Goal: Task Accomplishment & Management: Complete application form

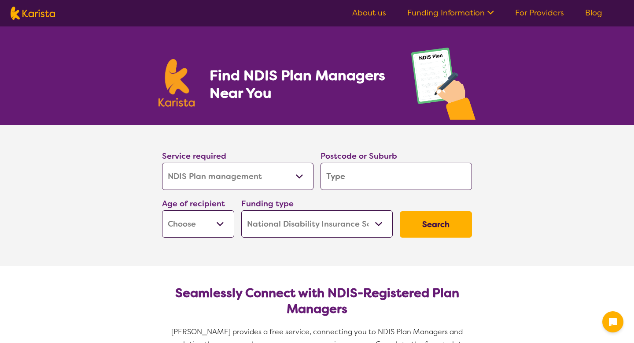
select select "NDIS Plan management"
select select "NDIS"
select select "NDIS Plan management"
select select "NDIS"
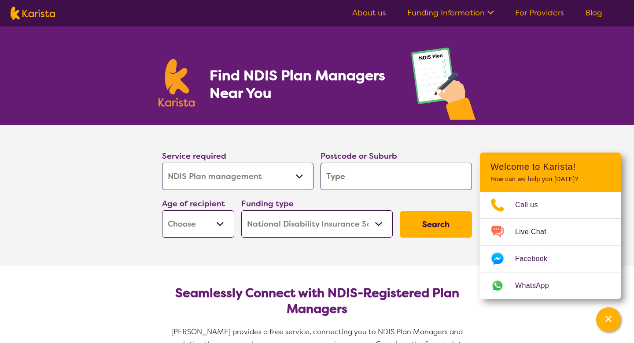
click at [335, 176] on input "search" at bounding box center [397, 176] width 152 height 27
type input "3337"
click at [104, 231] on section "Service required Allied Health Assistant Assessment (ADHD or Autism) Behaviour …" at bounding box center [317, 195] width 634 height 141
click at [178, 185] on select "Allied Health Assistant Assessment ([MEDICAL_DATA] or [MEDICAL_DATA]) Behaviour…" at bounding box center [238, 176] width 152 height 27
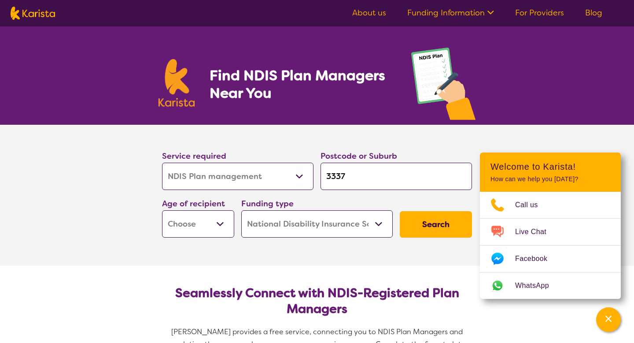
select select "NDIS Support Coordination"
click at [162, 163] on select "Allied Health Assistant Assessment ([MEDICAL_DATA] or [MEDICAL_DATA]) Behaviour…" at bounding box center [238, 176] width 152 height 27
select select "NDIS Support Coordination"
click at [177, 220] on select "Early Childhood - 0 to 9 Child - 10 to 11 Adolescent - 12 to 17 Adult - 18 to 6…" at bounding box center [198, 223] width 72 height 27
select select "AD"
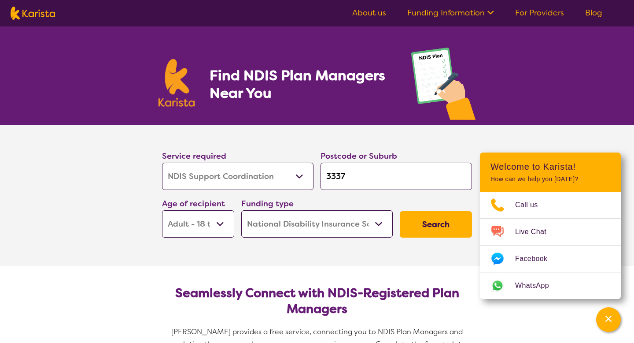
click at [162, 210] on select "Early Childhood - 0 to 9 Child - 10 to 11 Adolescent - 12 to 17 Adult - 18 to 6…" at bounding box center [198, 223] width 72 height 27
select select "AD"
click at [383, 233] on select "Home Care Package (HCP) National Disability Insurance Scheme (NDIS) I don't know" at bounding box center [317, 223] width 152 height 27
click at [424, 228] on button "Search" at bounding box center [436, 224] width 72 height 26
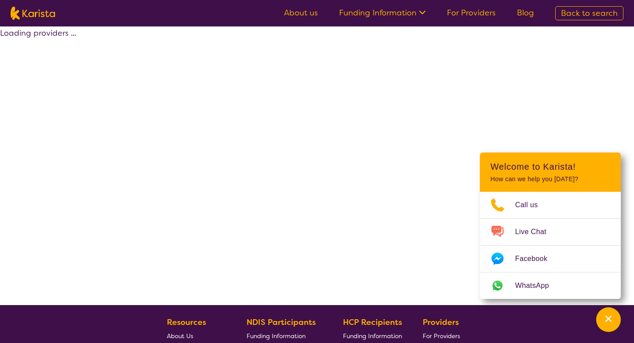
select select "by_score"
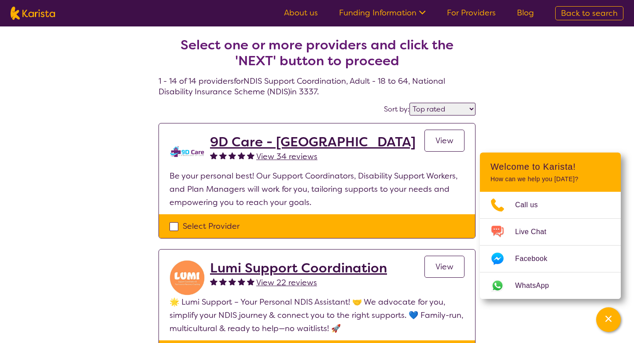
click at [265, 160] on span "View 34 reviews" at bounding box center [286, 156] width 61 height 11
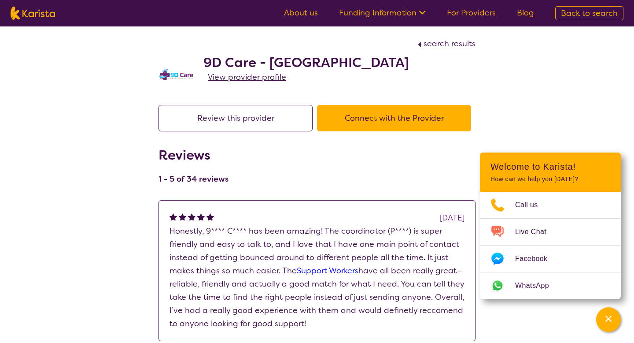
click at [368, 122] on button "Connect with the Provider" at bounding box center [394, 118] width 154 height 26
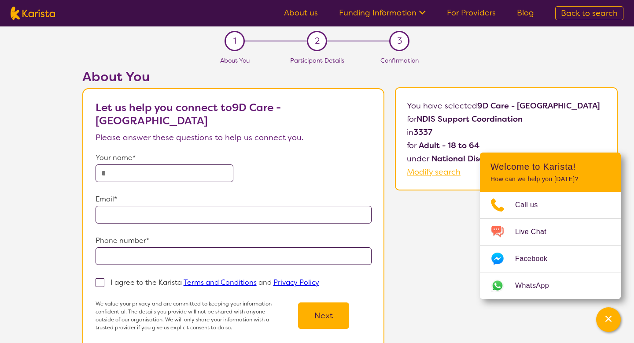
click at [218, 164] on input "text" at bounding box center [165, 173] width 138 height 18
type input "**********"
click at [133, 277] on label "I agree to the Karista Terms and Conditions and Privacy Policy" at bounding box center [211, 282] width 230 height 11
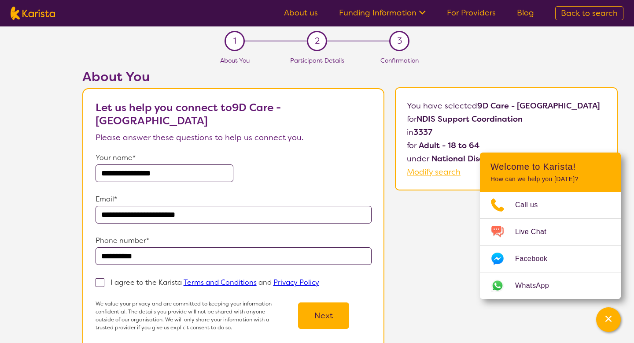
click at [319, 279] on input "I agree to the Karista Terms and Conditions and Privacy Policy" at bounding box center [322, 282] width 6 height 6
checkbox input "true"
click at [300, 307] on button "Next" at bounding box center [323, 315] width 51 height 26
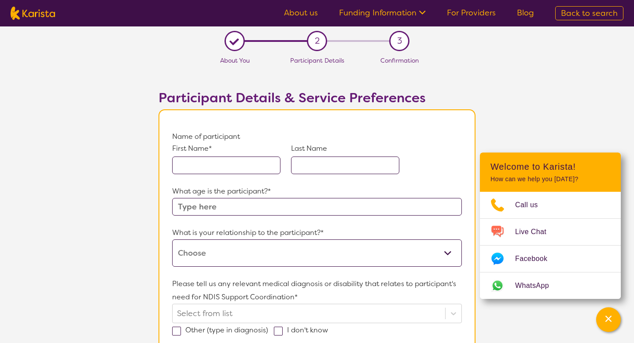
click at [255, 174] on input "text" at bounding box center [226, 165] width 108 height 18
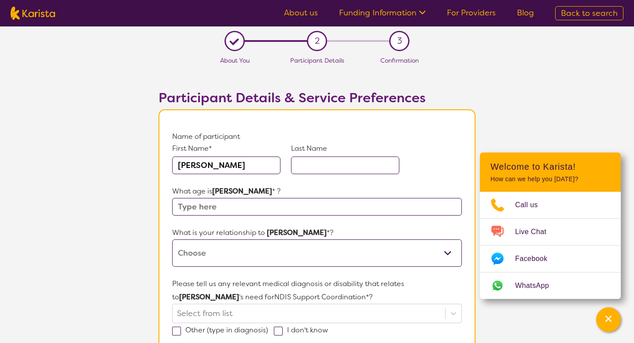
type input "[PERSON_NAME]"
type input "Armitage"
click at [326, 208] on input "text" at bounding box center [317, 207] width 290 height 18
type input "45"
click at [299, 246] on select "This request is for myself I am their parent I am their child I am their spouse…" at bounding box center [317, 252] width 290 height 27
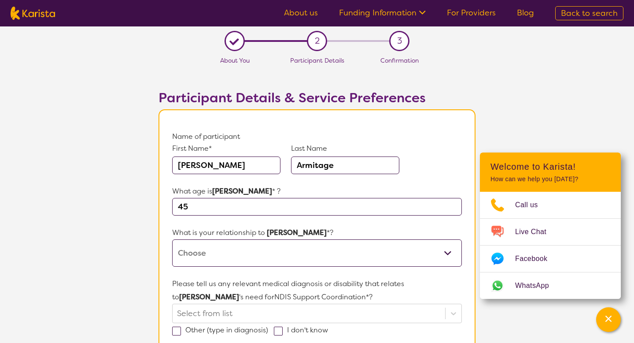
select select "This request is for myself"
click at [172, 239] on select "This request is for myself I am their parent I am their child I am their spouse…" at bounding box center [317, 252] width 290 height 27
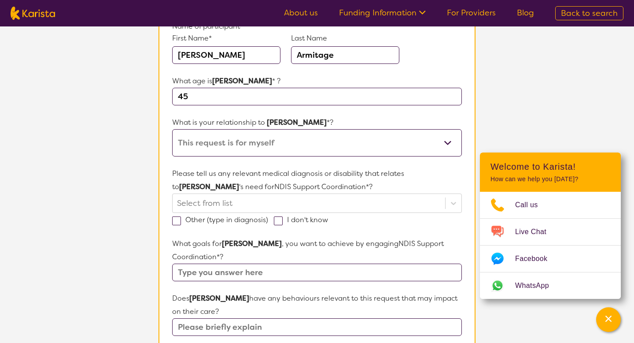
scroll to position [112, 0]
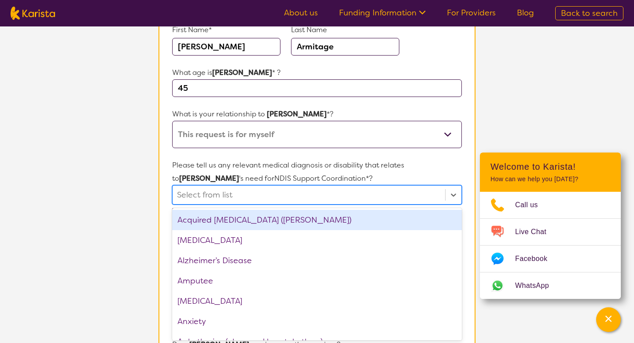
click at [196, 204] on div "option Acquired [MEDICAL_DATA] (ABI) focused, 1 of 75. 75 results available. Us…" at bounding box center [317, 194] width 290 height 19
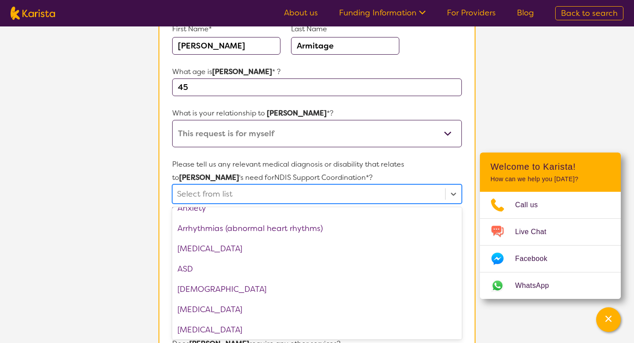
scroll to position [119, 0]
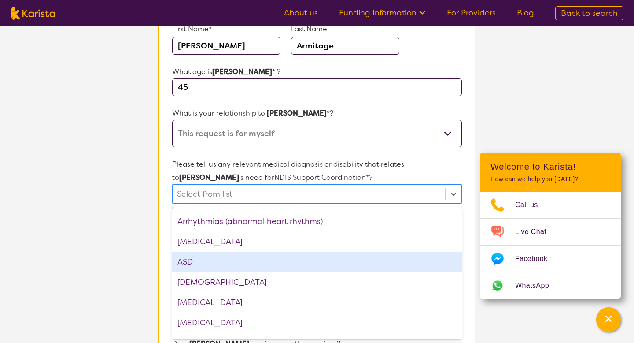
click at [191, 262] on div "ASD" at bounding box center [317, 262] width 290 height 20
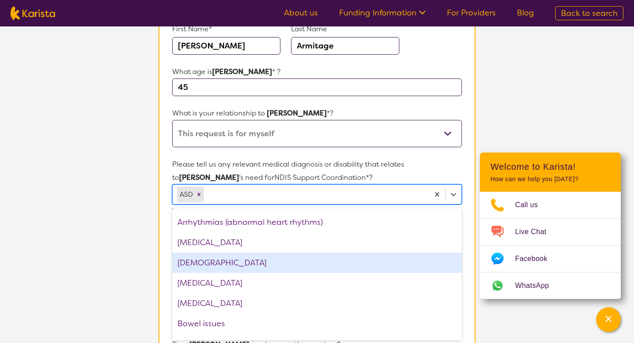
click at [145, 273] on section "L About You 2 Participant Details 3 Confirmation Participant Details & Service …" at bounding box center [317, 302] width 634 height 791
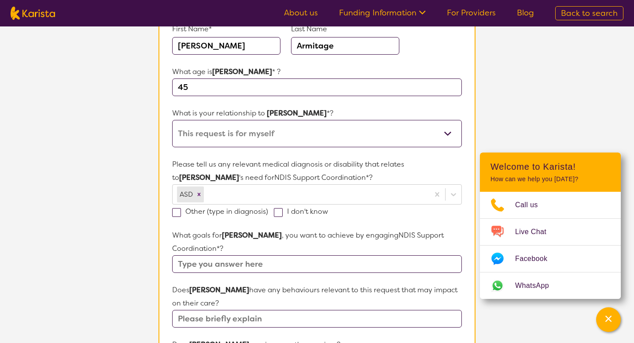
click at [216, 256] on input "text" at bounding box center [317, 264] width 290 height 18
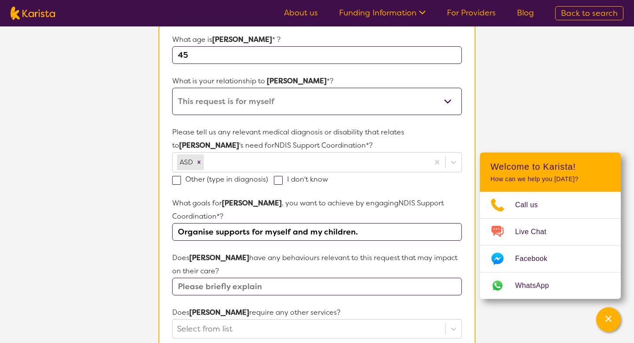
scroll to position [152, 0]
type input "Organise supports for myself and my children."
click at [240, 285] on input "text" at bounding box center [317, 286] width 290 height 18
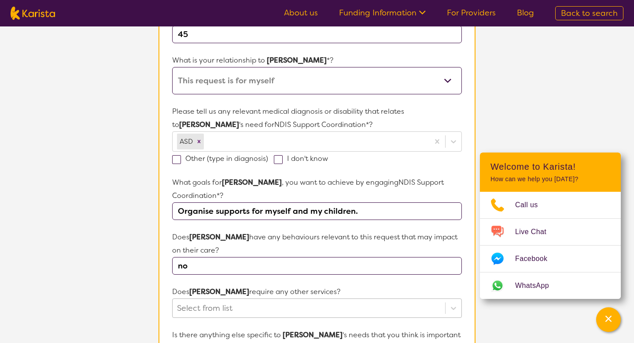
type input "no"
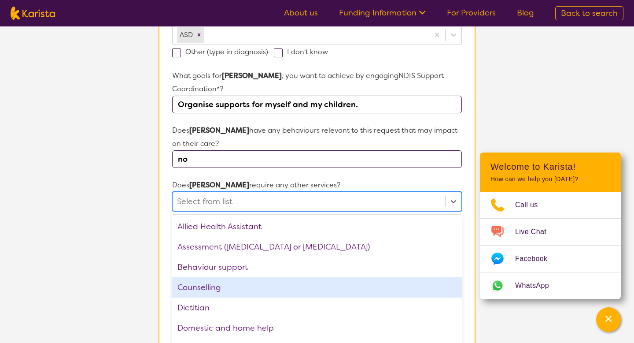
click at [230, 211] on div "option Counselling focused, 4 of 21. 21 results available. Use Up and Down to c…" at bounding box center [317, 201] width 290 height 19
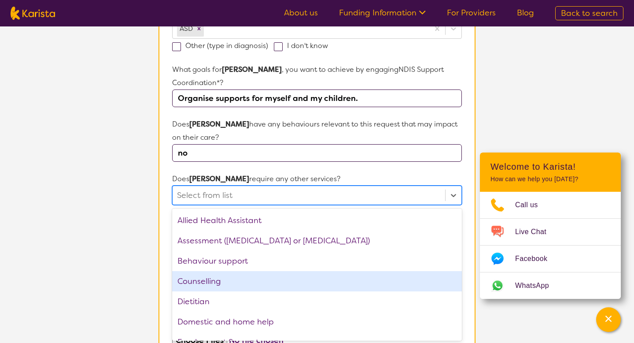
scroll to position [286, 0]
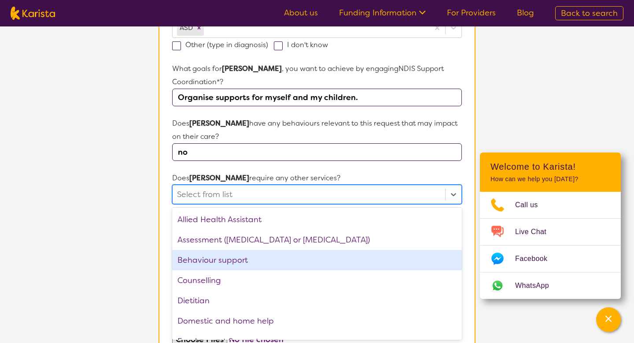
click at [232, 265] on div "Behaviour support" at bounding box center [317, 260] width 290 height 20
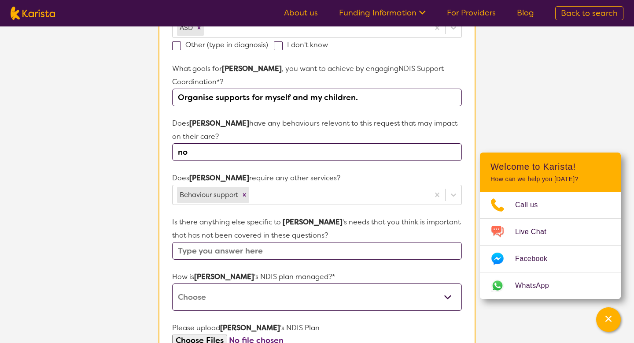
click at [126, 275] on section "L About You 2 Participant Details 3 Confirmation Participant Details & Service …" at bounding box center [317, 137] width 634 height 792
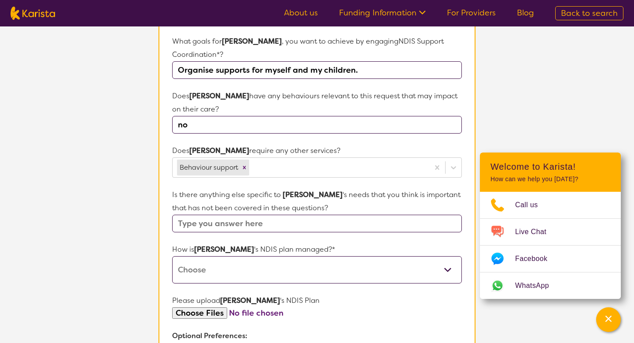
scroll to position [314, 0]
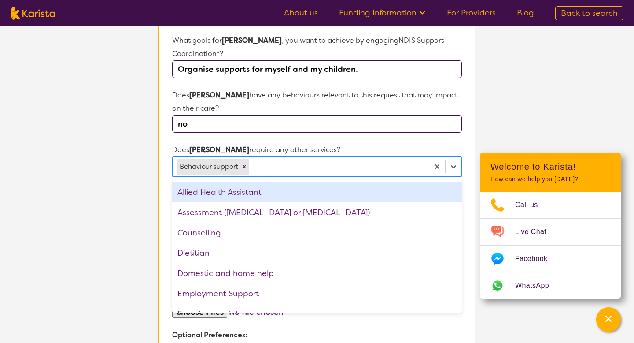
click at [264, 173] on div at bounding box center [338, 166] width 174 height 15
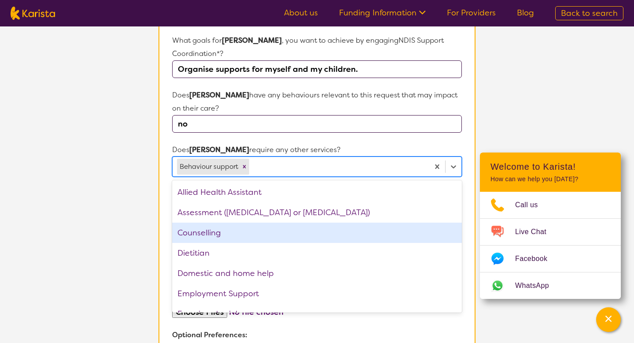
click at [235, 233] on div "Counselling" at bounding box center [317, 232] width 290 height 20
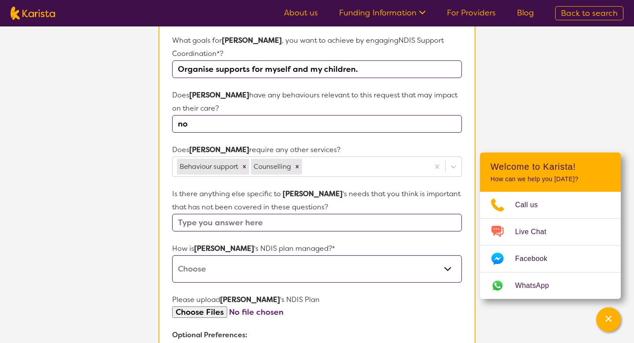
click at [112, 247] on section "L About You 2 Participant Details 3 Confirmation Participant Details & Service …" at bounding box center [317, 108] width 634 height 792
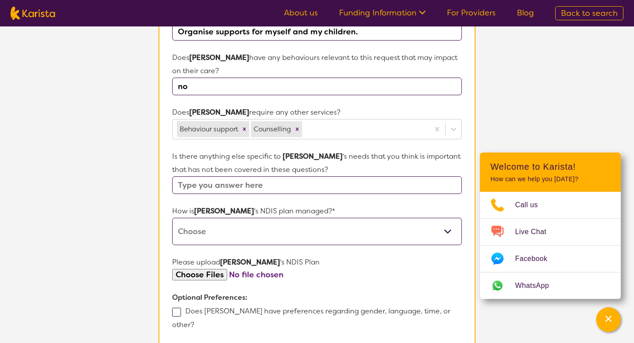
scroll to position [352, 0]
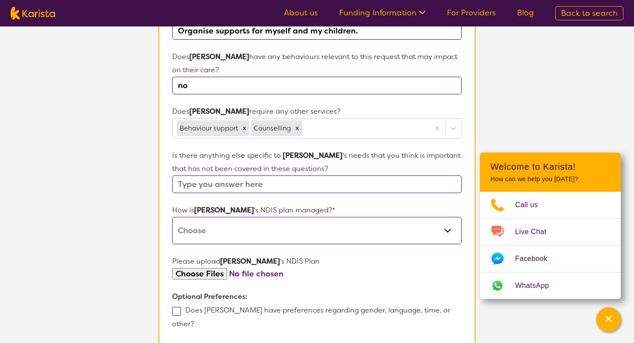
click at [176, 233] on select "Self-managed NDIS plan Managed by a registered plan management provider (not th…" at bounding box center [317, 230] width 290 height 27
select select "Plan Managed"
click at [172, 217] on select "Self-managed NDIS plan Managed by a registered plan management provider (not th…" at bounding box center [317, 230] width 290 height 27
click at [145, 261] on section "L About You 2 Participant Details 3 Confirmation Participant Details & Service …" at bounding box center [317, 70] width 634 height 792
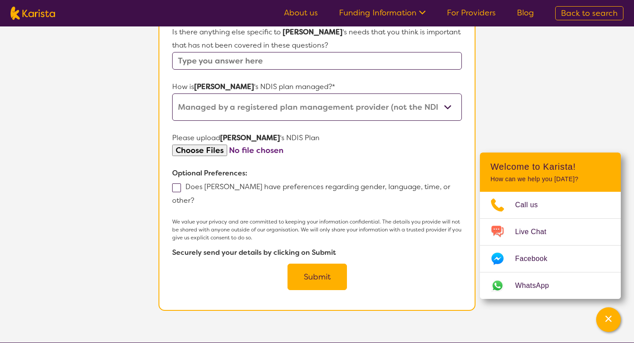
scroll to position [478, 0]
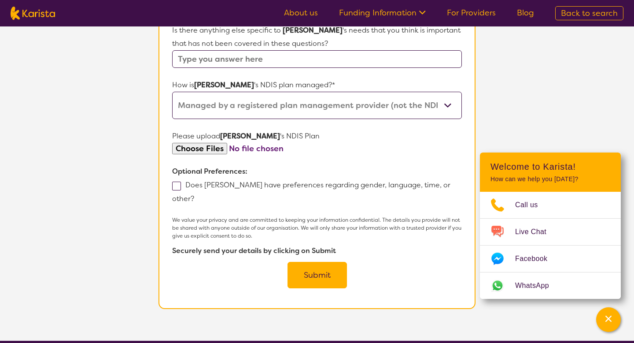
click at [310, 262] on button "Submit" at bounding box center [317, 275] width 59 height 26
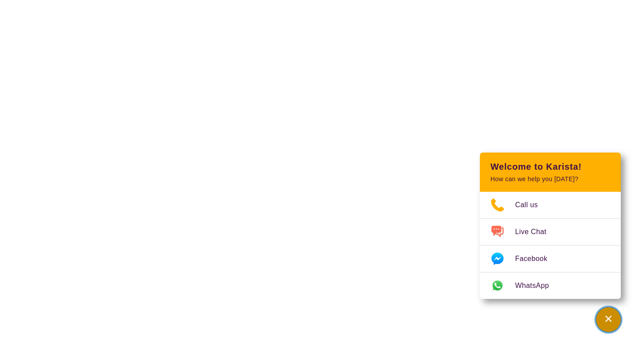
click at [610, 324] on div "Channel Menu" at bounding box center [609, 319] width 18 height 19
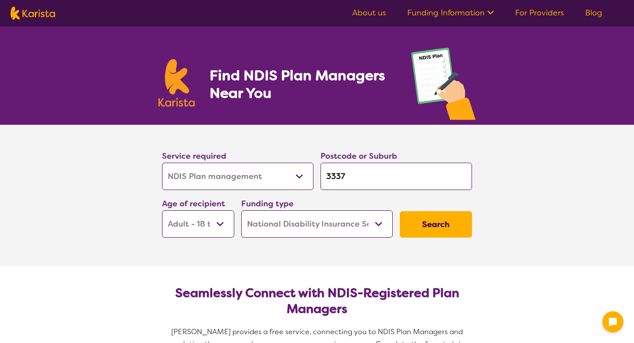
select select "NDIS Plan management"
select select "AD"
select select "NDIS"
select select "NDIS Plan management"
select select "AD"
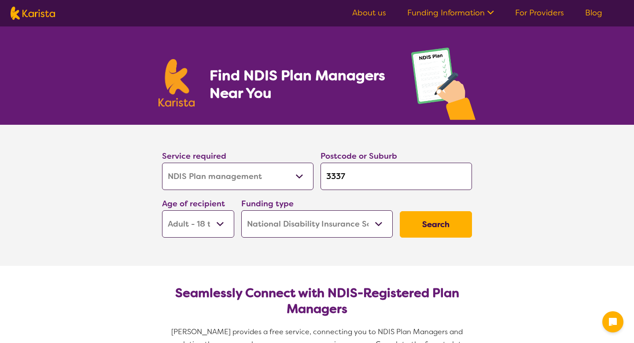
select select "NDIS"
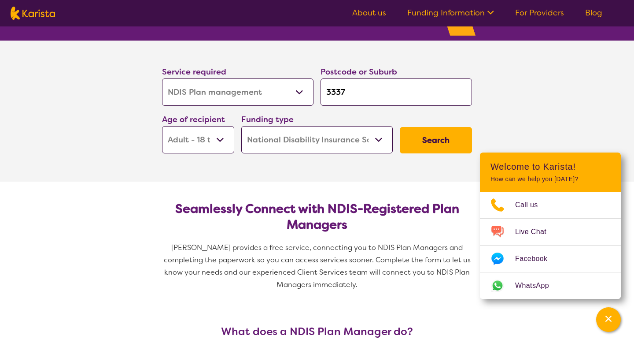
scroll to position [87, 0]
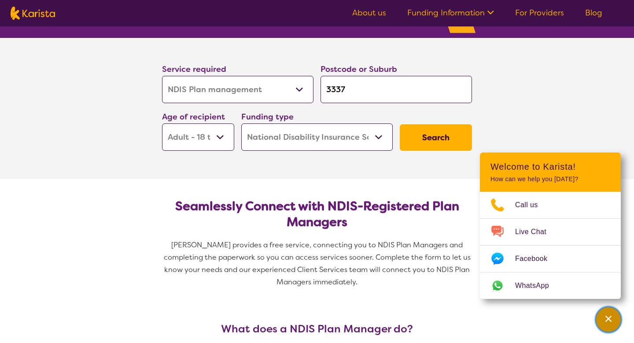
click at [608, 322] on icon "Channel Menu" at bounding box center [608, 318] width 9 height 9
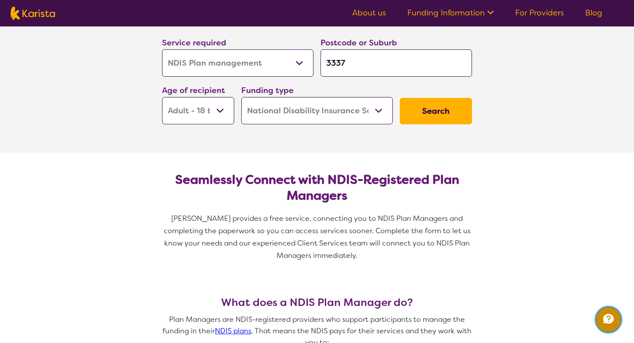
scroll to position [115, 0]
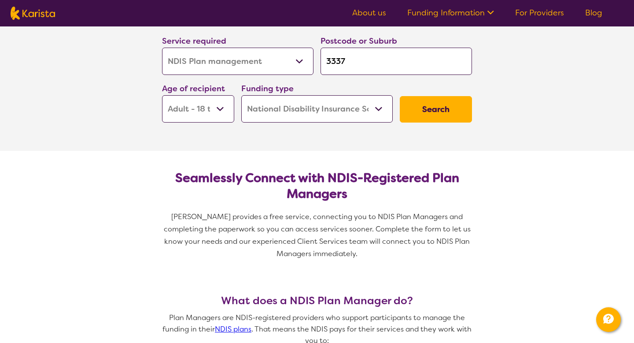
click at [438, 116] on button "Search" at bounding box center [436, 109] width 72 height 26
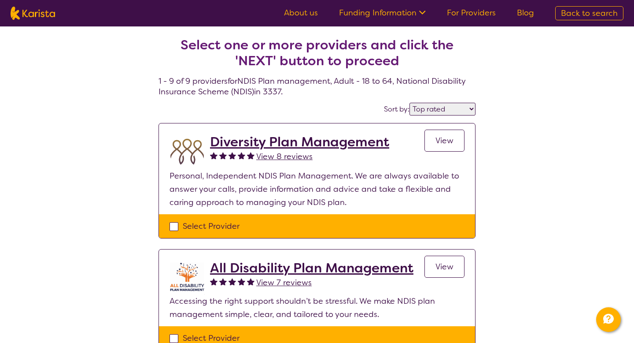
click at [417, 112] on select "Highly reviewed Top rated" at bounding box center [443, 109] width 66 height 13
click at [411, 103] on select "Highly reviewed Top rated" at bounding box center [443, 109] width 66 height 13
click at [417, 112] on select "Highly reviewed Top rated" at bounding box center [443, 109] width 66 height 13
select select "highly_reviewed"
click at [411, 103] on select "Highly reviewed Top rated" at bounding box center [443, 109] width 66 height 13
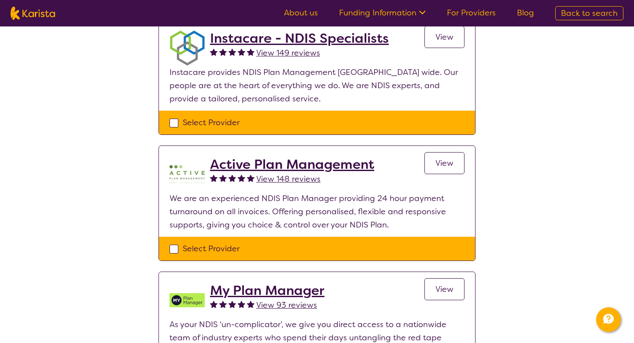
select select "NDIS Plan management"
select select "AD"
select select "NDIS"
select select "NDIS Plan management"
select select "AD"
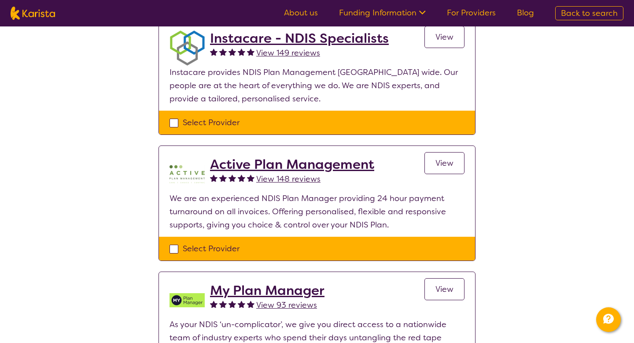
select select "NDIS"
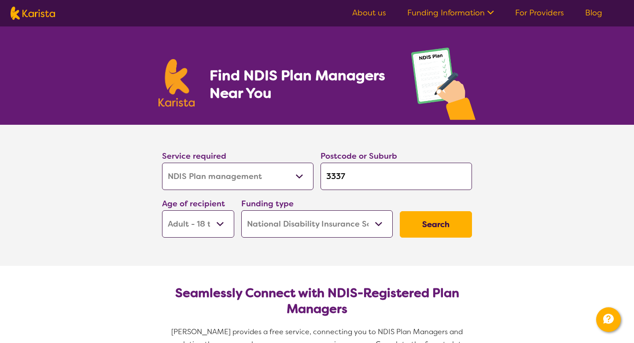
click at [295, 232] on select "Home Care Package (HCP) National Disability Insurance Scheme (NDIS) I don't know" at bounding box center [317, 223] width 152 height 27
click at [241, 210] on select "Home Care Package (HCP) National Disability Insurance Scheme (NDIS) I don't know" at bounding box center [317, 223] width 152 height 27
click at [287, 181] on select "Allied Health Assistant Assessment ([MEDICAL_DATA] or [MEDICAL_DATA]) Behaviour…" at bounding box center [238, 176] width 152 height 27
select select "NDIS Support Coordination"
click at [162, 163] on select "Allied Health Assistant Assessment ([MEDICAL_DATA] or [MEDICAL_DATA]) Behaviour…" at bounding box center [238, 176] width 152 height 27
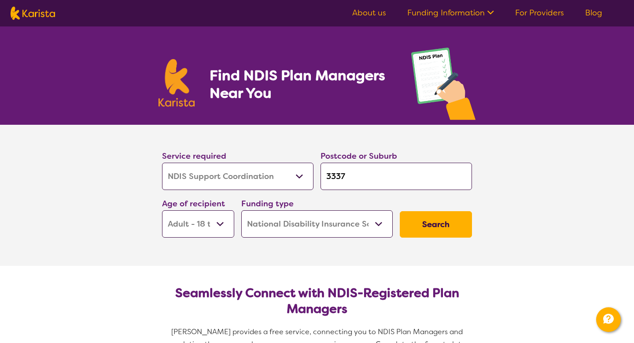
select select "NDIS Support Coordination"
click at [434, 221] on button "Search" at bounding box center [436, 224] width 72 height 26
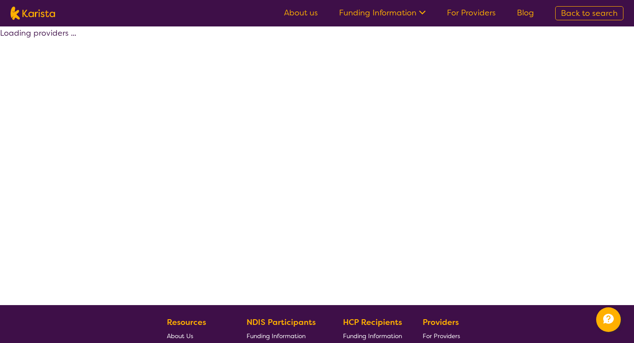
select select "by_score"
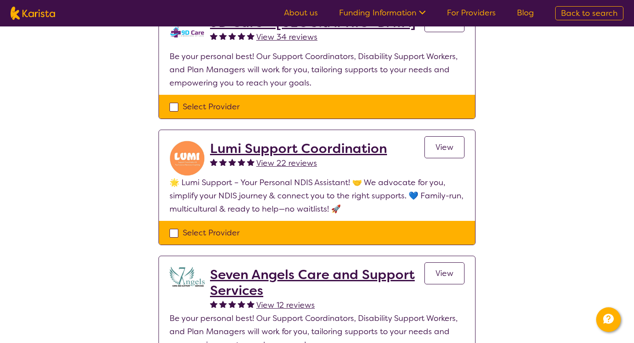
scroll to position [121, 0]
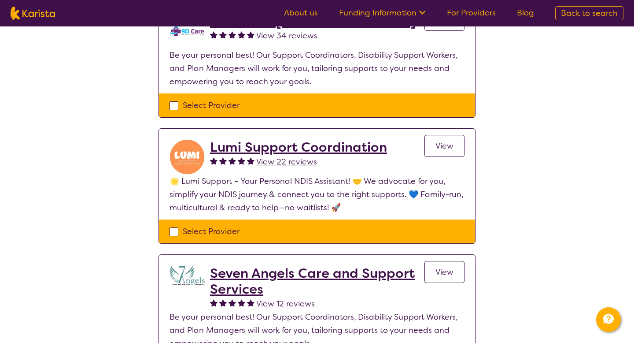
click at [304, 163] on span "View 22 reviews" at bounding box center [286, 161] width 61 height 11
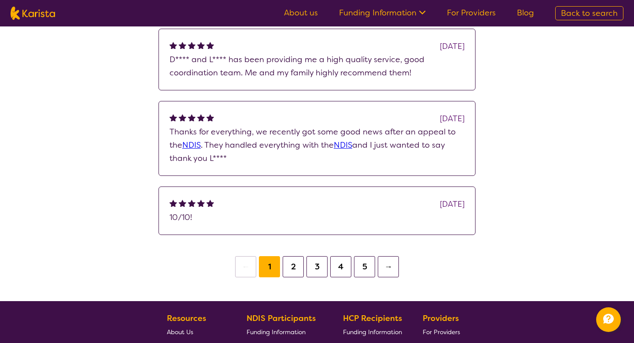
click at [296, 262] on button "2" at bounding box center [293, 266] width 21 height 21
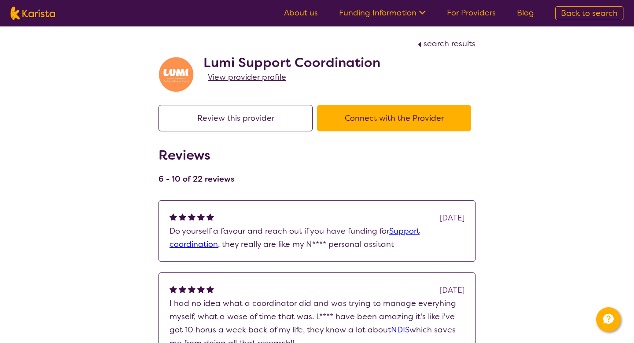
click at [374, 124] on button "Connect with the Provider" at bounding box center [394, 118] width 154 height 26
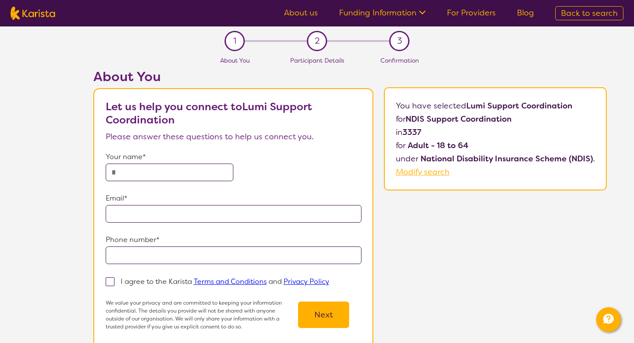
click at [204, 175] on input "text" at bounding box center [170, 172] width 128 height 18
type input "**********"
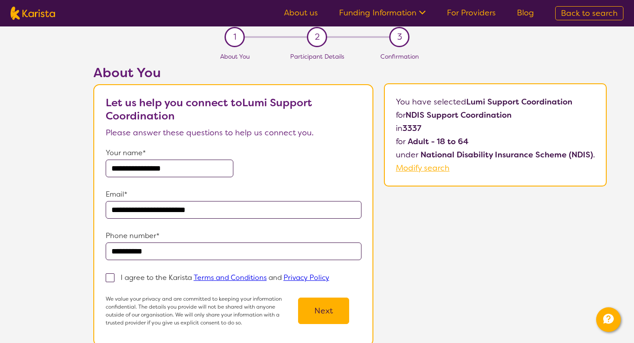
click at [111, 278] on span at bounding box center [110, 277] width 9 height 9
click at [330, 278] on input "I agree to the Karista Terms and Conditions and Privacy Policy" at bounding box center [333, 277] width 6 height 6
checkbox input "true"
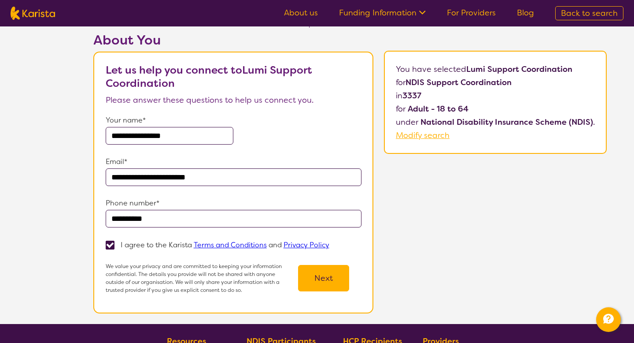
scroll to position [51, 0]
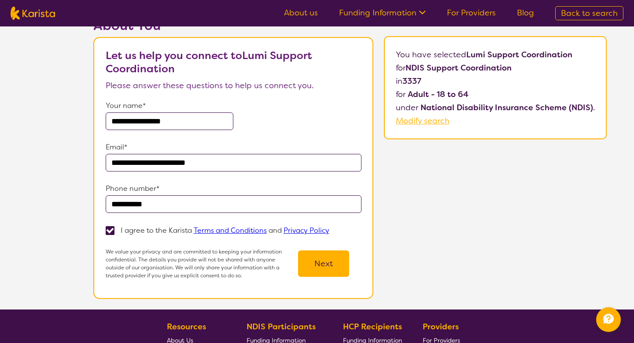
click at [316, 259] on button "Next" at bounding box center [323, 263] width 51 height 26
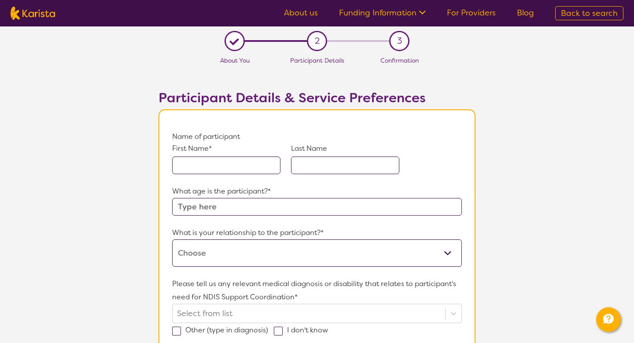
click at [241, 168] on input "text" at bounding box center [226, 165] width 108 height 18
type input "[PERSON_NAME]"
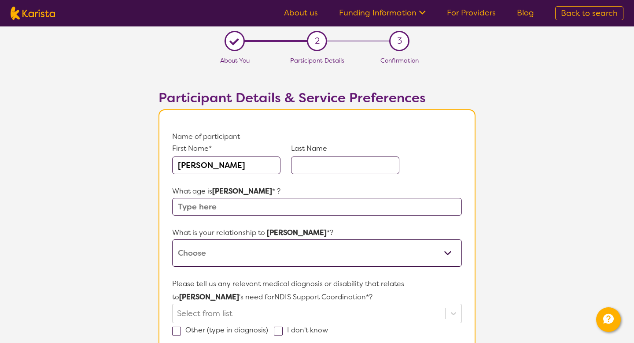
click at [301, 164] on input "text" at bounding box center [345, 165] width 108 height 18
type input "Armitage"
click at [267, 208] on input "text" at bounding box center [317, 207] width 290 height 18
type input "45"
click at [249, 244] on select "This request is for myself I am their parent I am their child I am their spouse…" at bounding box center [317, 252] width 290 height 27
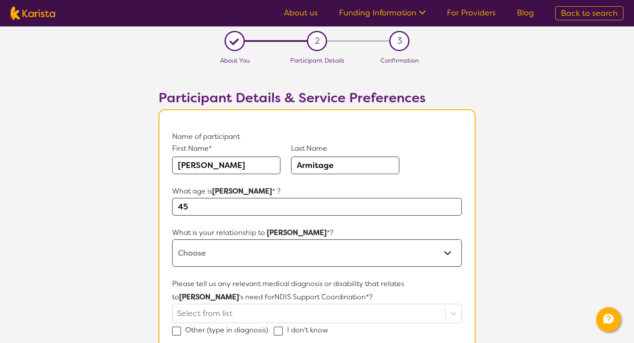
click at [172, 239] on select "This request is for myself I am their parent I am their child I am their spouse…" at bounding box center [317, 252] width 290 height 27
click at [248, 256] on select "This request is for myself I am their parent I am their child I am their spouse…" at bounding box center [317, 252] width 290 height 27
select select "This request is for myself"
click at [172, 239] on select "This request is for myself I am their parent I am their child I am their spouse…" at bounding box center [317, 252] width 290 height 27
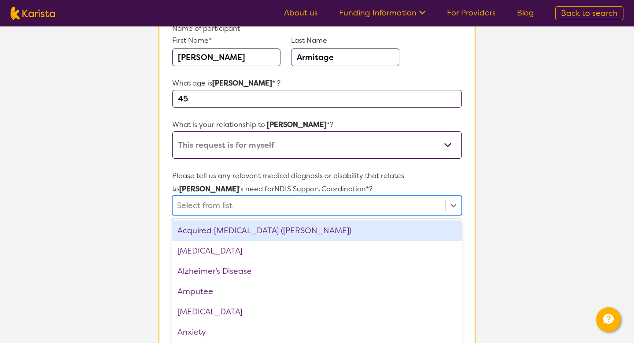
scroll to position [119, 0]
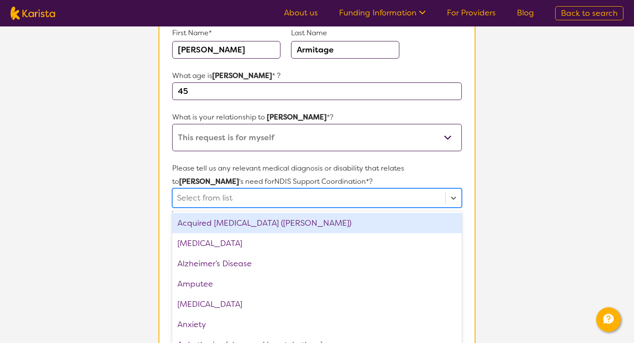
click at [196, 207] on div "option Acquired [MEDICAL_DATA] (ABI) focused, 1 of 75. 75 results available. Us…" at bounding box center [317, 197] width 290 height 19
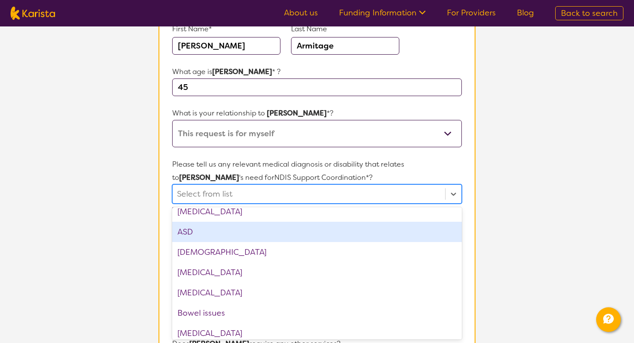
scroll to position [151, 0]
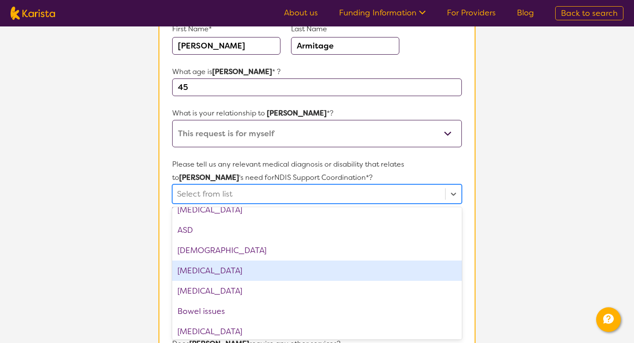
click at [206, 276] on div "[MEDICAL_DATA]" at bounding box center [317, 270] width 290 height 20
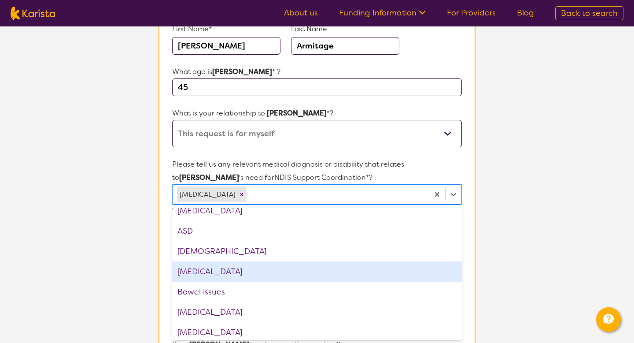
click at [125, 281] on section "L About You 2 Participant Details 3 Confirmation Participant Details & Service …" at bounding box center [317, 302] width 634 height 791
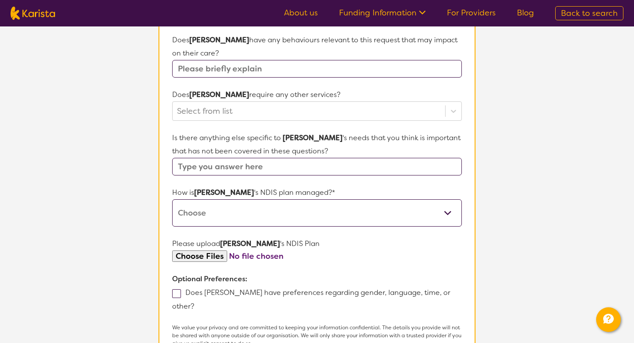
scroll to position [370, 0]
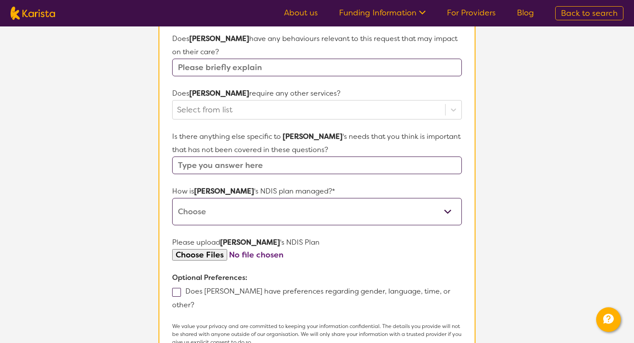
click at [201, 166] on input "text" at bounding box center [317, 165] width 290 height 18
click at [201, 203] on select "Self-managed NDIS plan Managed by a registered plan management provider (not th…" at bounding box center [317, 211] width 290 height 27
select select "Plan Managed"
click at [172, 198] on select "Self-managed NDIS plan Managed by a registered plan management provider (not th…" at bounding box center [317, 211] width 290 height 27
click at [120, 247] on section "L About You 2 Participant Details 3 Confirmation Participant Details & Service …" at bounding box center [317, 51] width 634 height 791
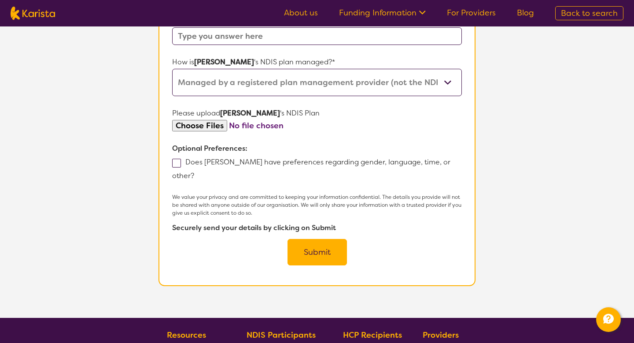
click at [314, 239] on button "Submit" at bounding box center [317, 252] width 59 height 26
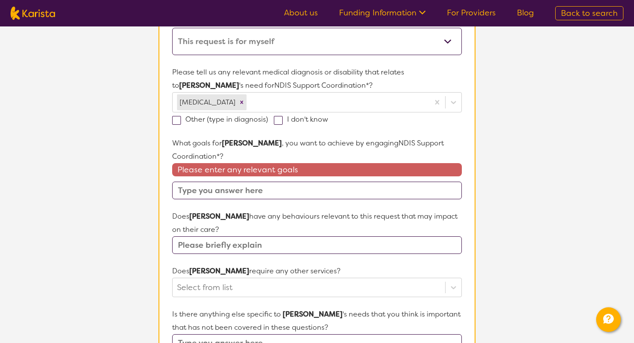
click at [315, 152] on p "What goals for [PERSON_NAME] , you want to achieve by engaging NDIS Support Coo…" at bounding box center [317, 150] width 290 height 26
click at [297, 189] on input "text" at bounding box center [317, 191] width 290 height 18
type input "Organise supports for myself and my children."
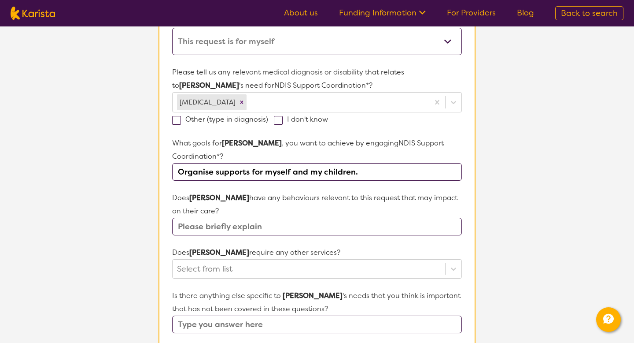
click at [126, 221] on section "L About You 2 Participant Details 3 Confirmation Participant Details & Service …" at bounding box center [317, 210] width 634 height 791
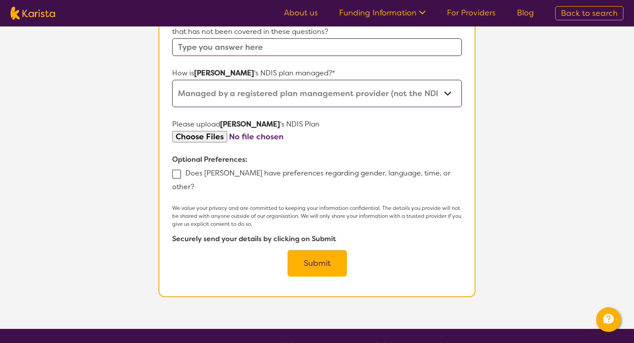
scroll to position [510, 0]
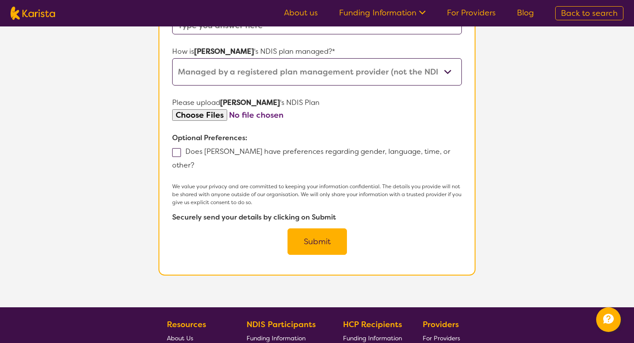
click at [310, 228] on button "Submit" at bounding box center [317, 241] width 59 height 26
